Goal: Task Accomplishment & Management: Use online tool/utility

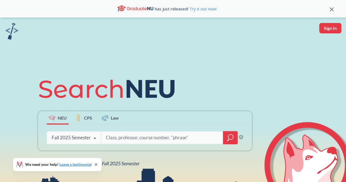
click at [113, 136] on input "search" at bounding box center [162, 138] width 114 height 12
type input "1802"
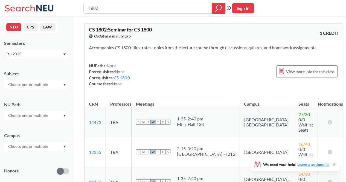
scroll to position [47, 0]
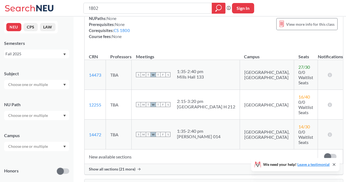
click at [118, 150] on td "New available sections" at bounding box center [201, 157] width 233 height 15
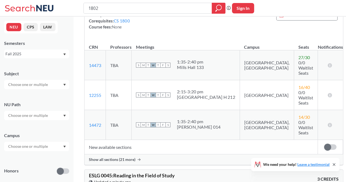
scroll to position [0, 0]
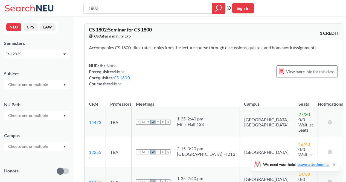
click at [31, 145] on input "text" at bounding box center [28, 146] width 46 height 7
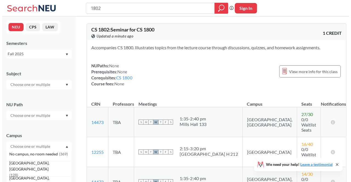
scroll to position [35, 0]
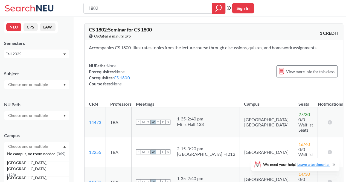
click at [34, 164] on div "[GEOGRAPHIC_DATA], [GEOGRAPHIC_DATA] ( 128 )" at bounding box center [36, 168] width 65 height 15
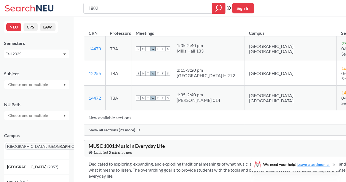
scroll to position [105, 0]
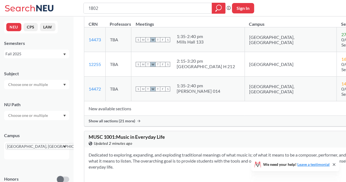
click at [125, 119] on span "Show all sections (21 more)" at bounding box center [112, 121] width 47 height 5
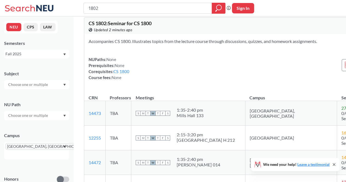
scroll to position [0, 0]
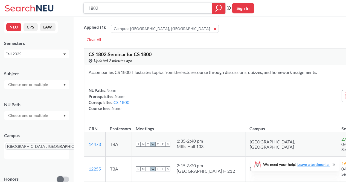
click at [217, 8] on icon "magnifying glass" at bounding box center [219, 8] width 7 height 8
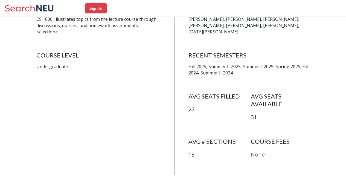
scroll to position [141, 0]
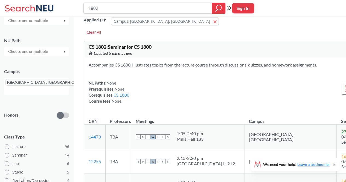
scroll to position [8, 0]
click at [6, 153] on span at bounding box center [7, 155] width 4 height 4
click at [12, 152] on input "Seminar 14" at bounding box center [14, 154] width 4 height 4
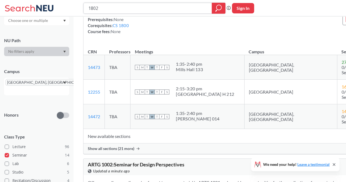
scroll to position [77, 0]
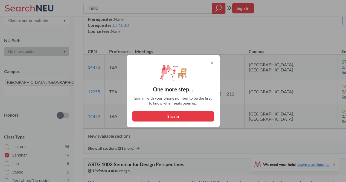
click at [195, 122] on div "One more step... Sign in with your phone number to be the first to know when se…" at bounding box center [173, 91] width 93 height 72
click at [196, 112] on button "Sign in" at bounding box center [173, 116] width 82 height 10
select select "US"
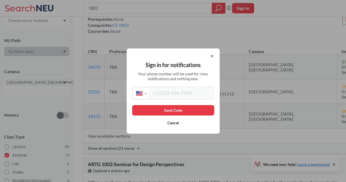
click at [185, 97] on input "tel" at bounding box center [181, 93] width 64 height 10
type input "[PHONE_NUMBER]"
click at [187, 114] on button "Send Code" at bounding box center [173, 110] width 82 height 10
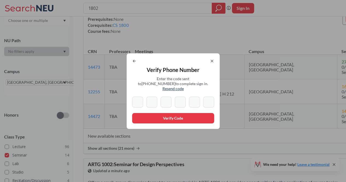
type input "3"
type input "0"
type input "5"
type input "1"
type input "9"
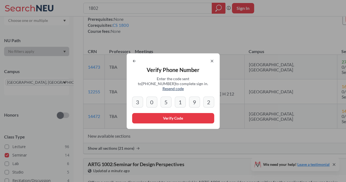
type input "2"
click at [177, 117] on button "Verify Code" at bounding box center [173, 118] width 82 height 10
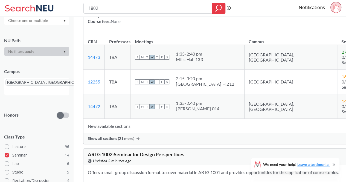
scroll to position [88, 0]
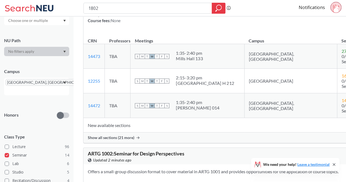
click at [122, 135] on span "Show all sections (21 more)" at bounding box center [111, 137] width 47 height 5
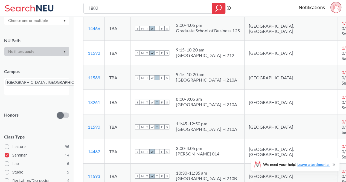
scroll to position [511, 0]
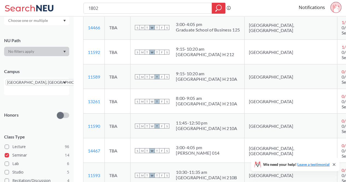
click at [219, 95] on div "S M T W T F S 8:00 - 9:05 am [GEOGRAPHIC_DATA]" at bounding box center [187, 101] width 105 height 12
